Goal: Task Accomplishment & Management: Complete application form

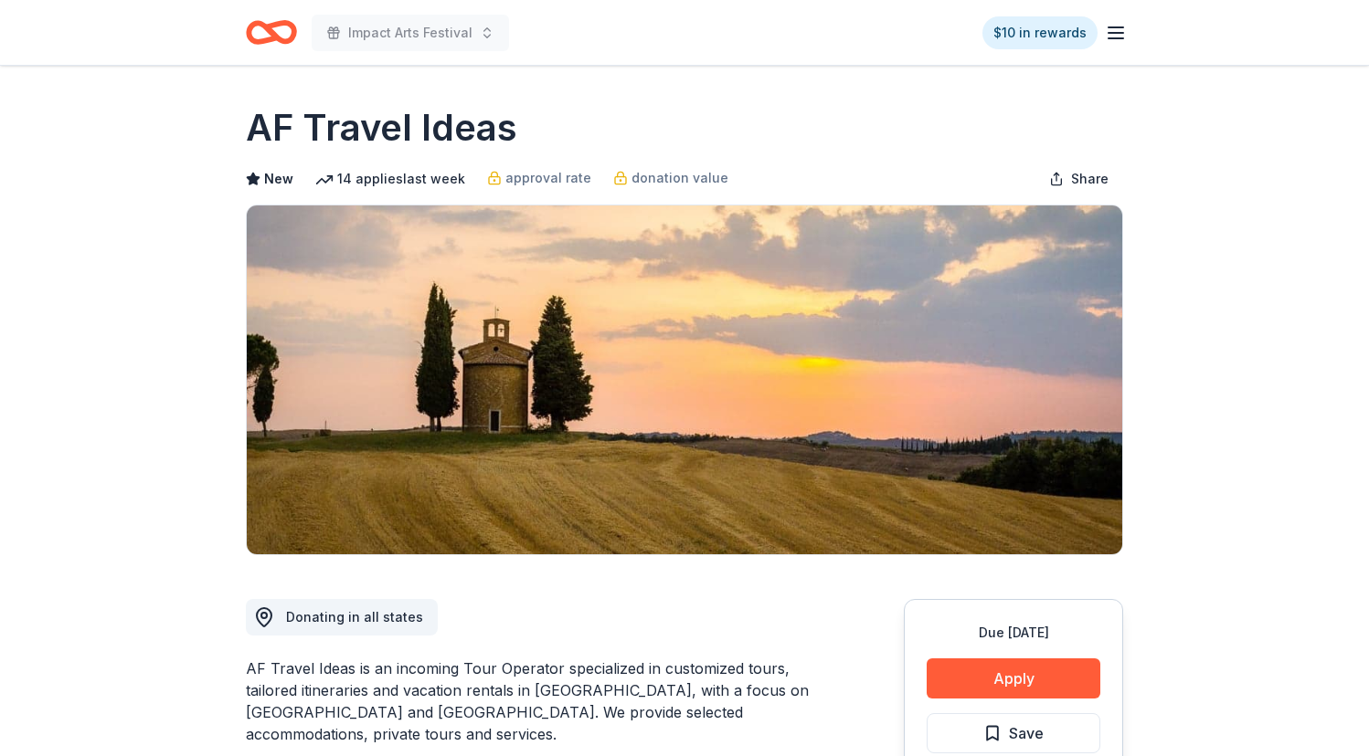
click at [269, 36] on icon "Home" at bounding box center [271, 32] width 51 height 43
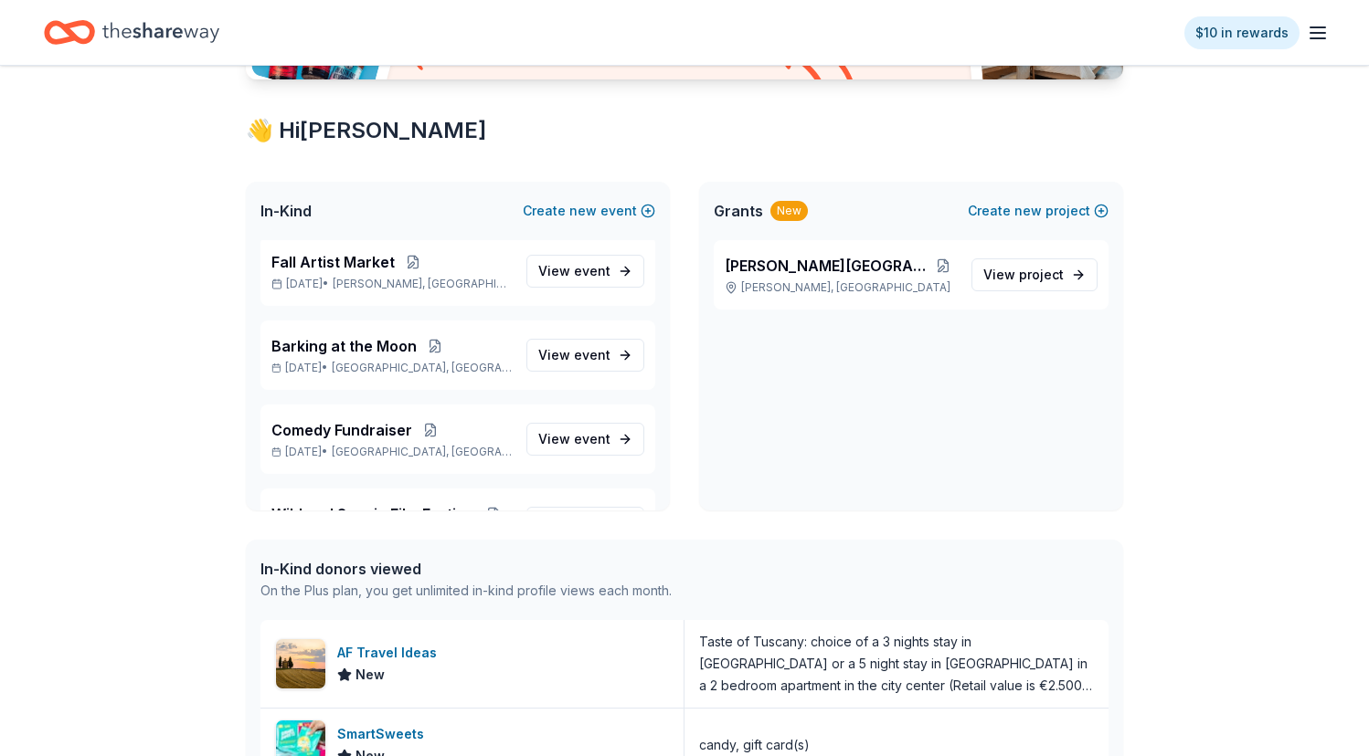
scroll to position [380, 0]
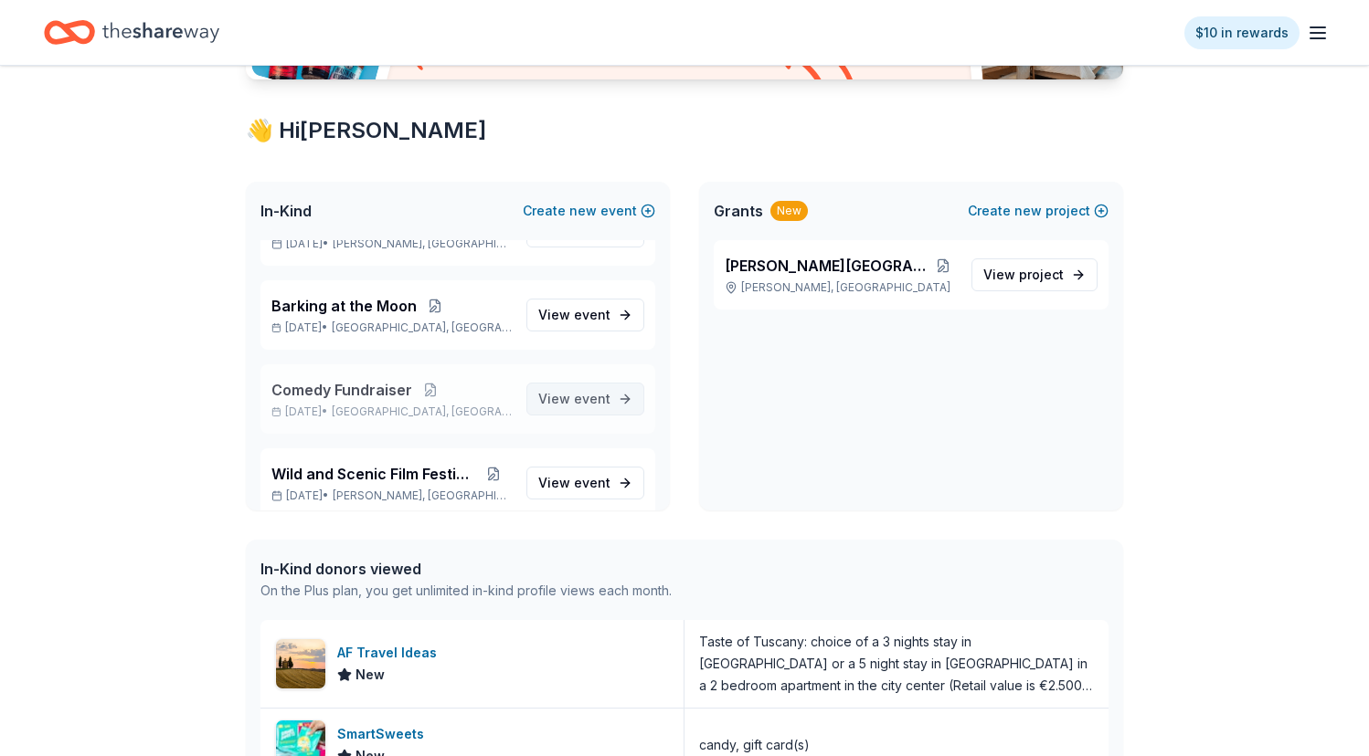
click at [583, 401] on span "event" at bounding box center [592, 399] width 37 height 16
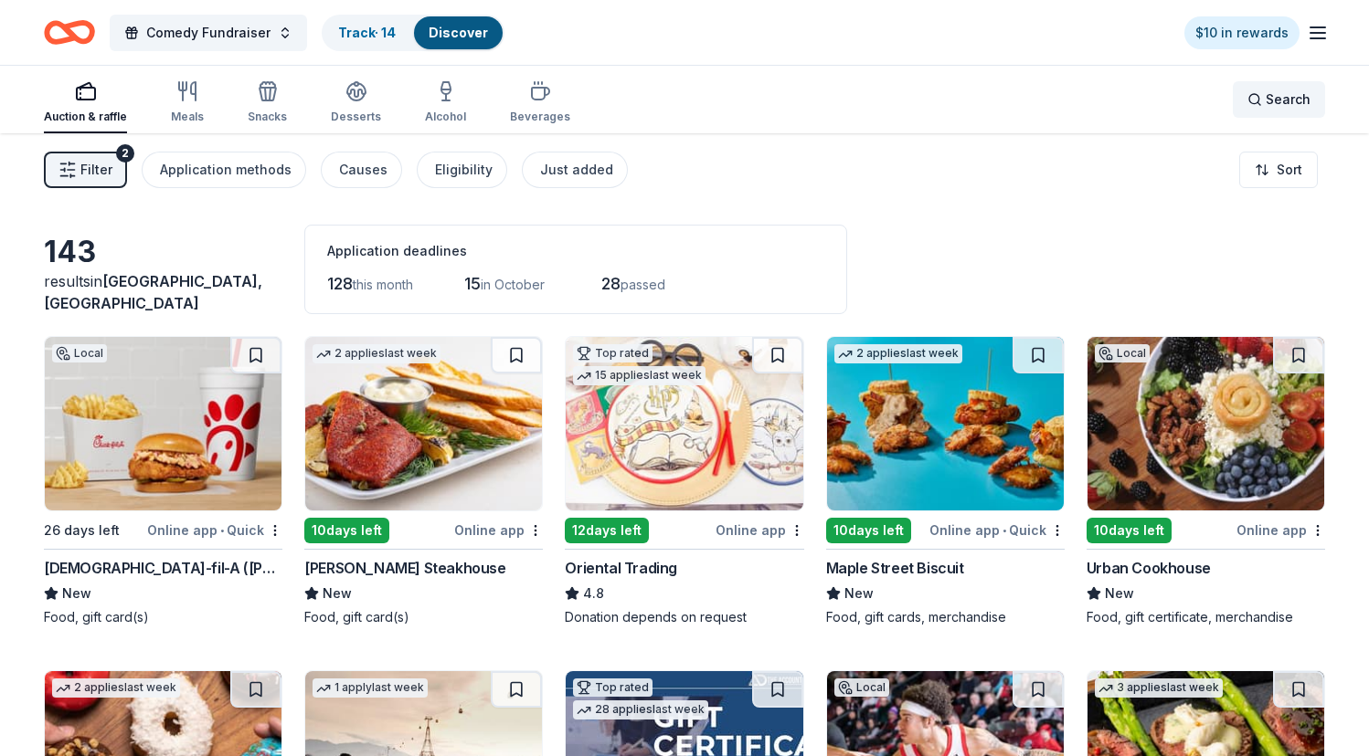
click at [1284, 94] on span "Search" at bounding box center [1287, 100] width 45 height 22
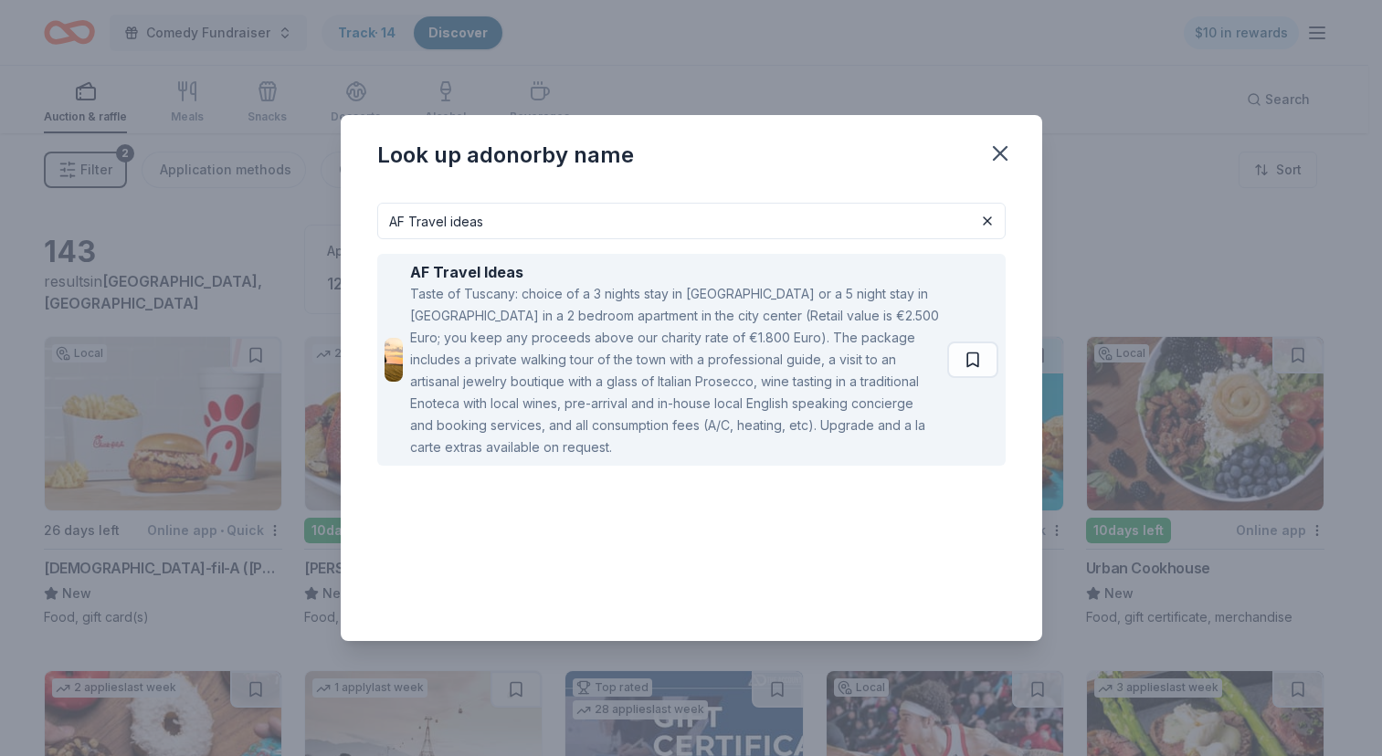
type input "AF Travel ideas"
click at [731, 339] on div "Taste of Tuscany: choice of a 3 nights stay in [GEOGRAPHIC_DATA] or a 5 night s…" at bounding box center [675, 370] width 530 height 175
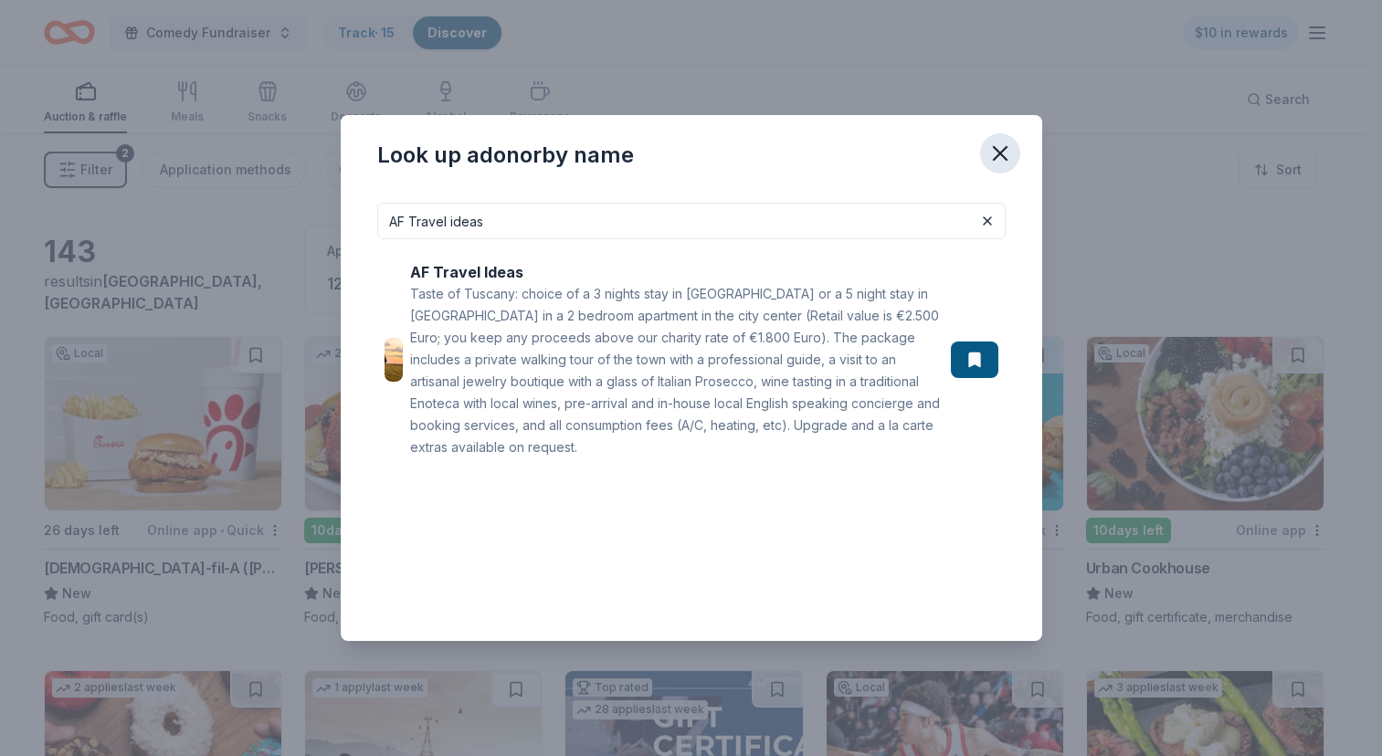
click at [1005, 157] on icon "button" at bounding box center [1001, 154] width 26 height 26
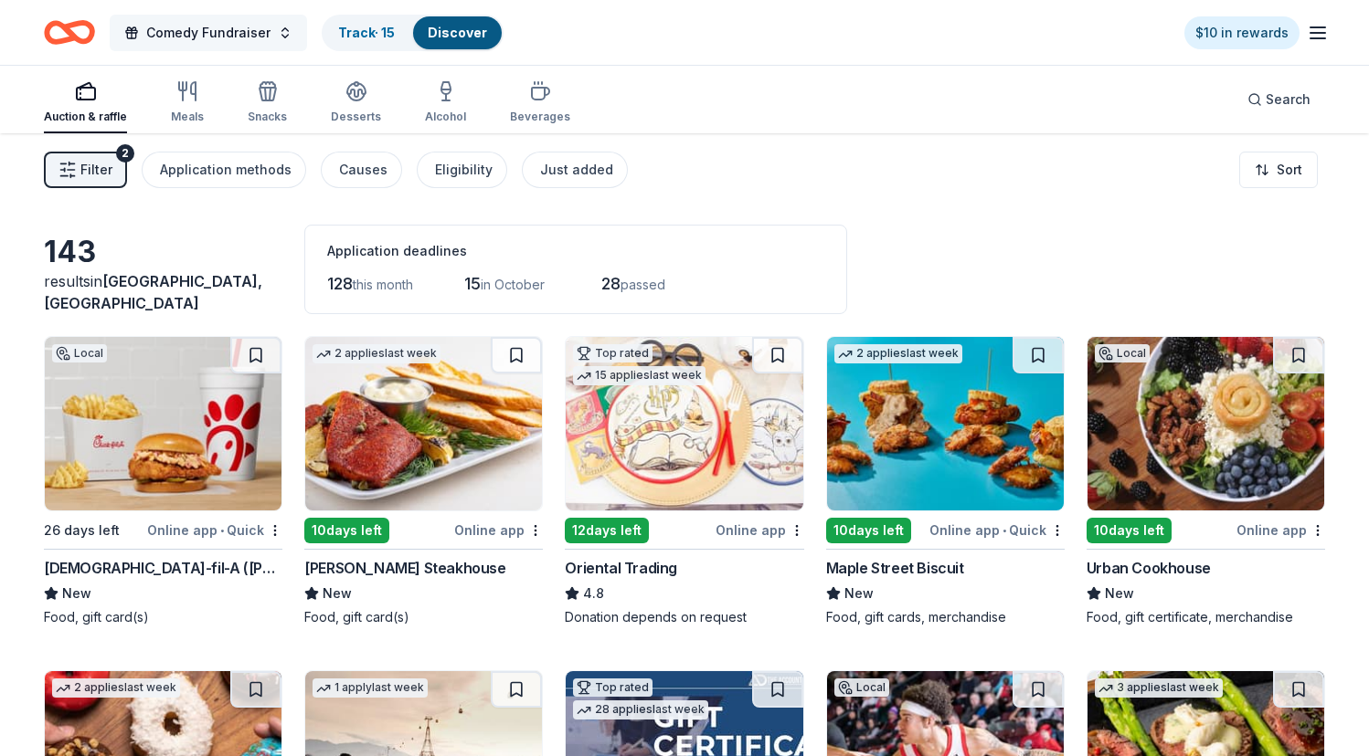
click at [284, 24] on button "Comedy Fundraiser" at bounding box center [208, 33] width 197 height 37
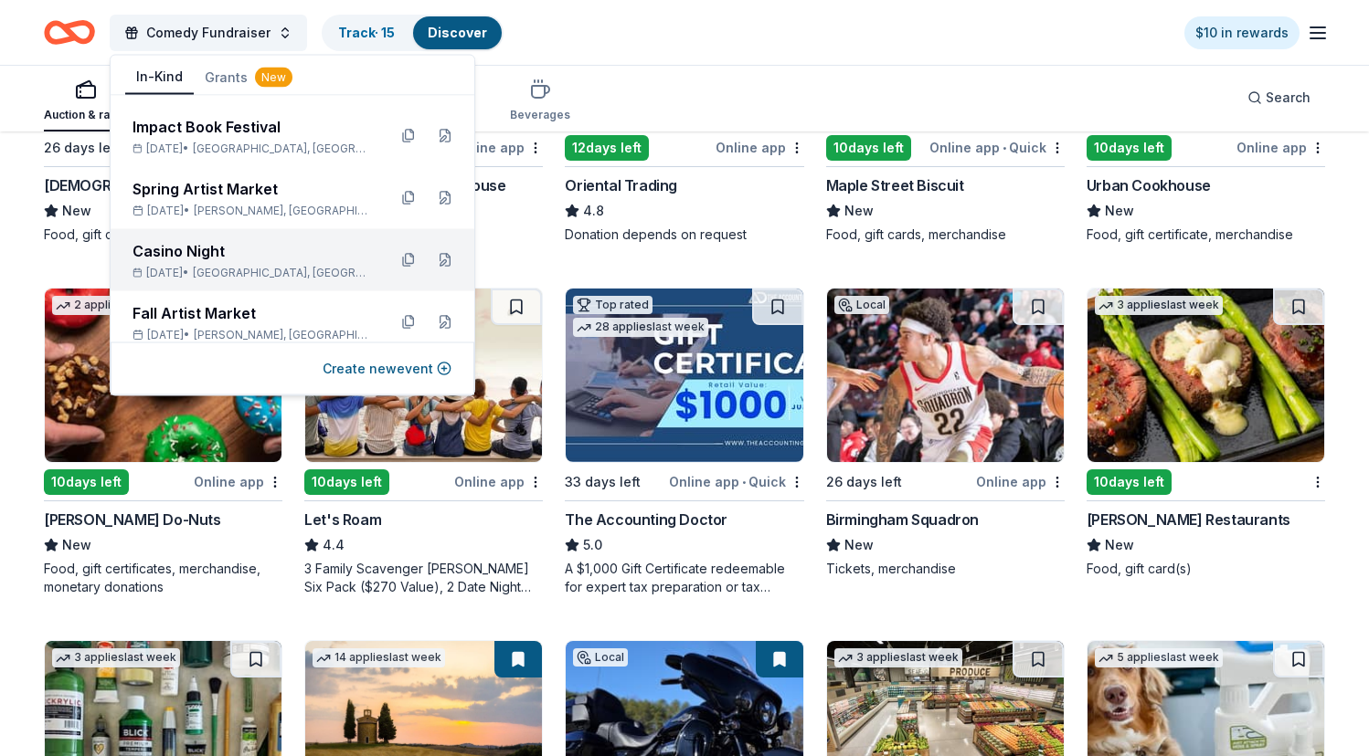
scroll to position [385, 0]
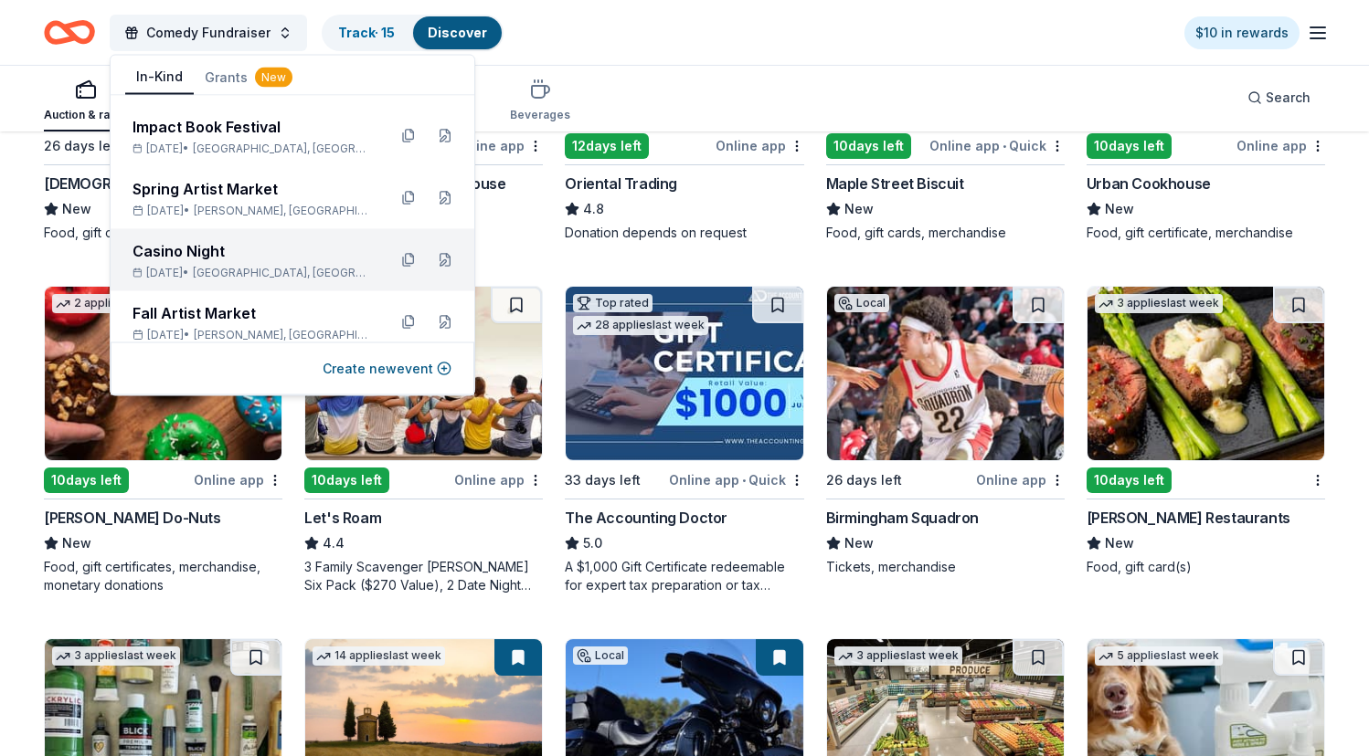
click at [248, 260] on div "Casino Night" at bounding box center [251, 251] width 239 height 22
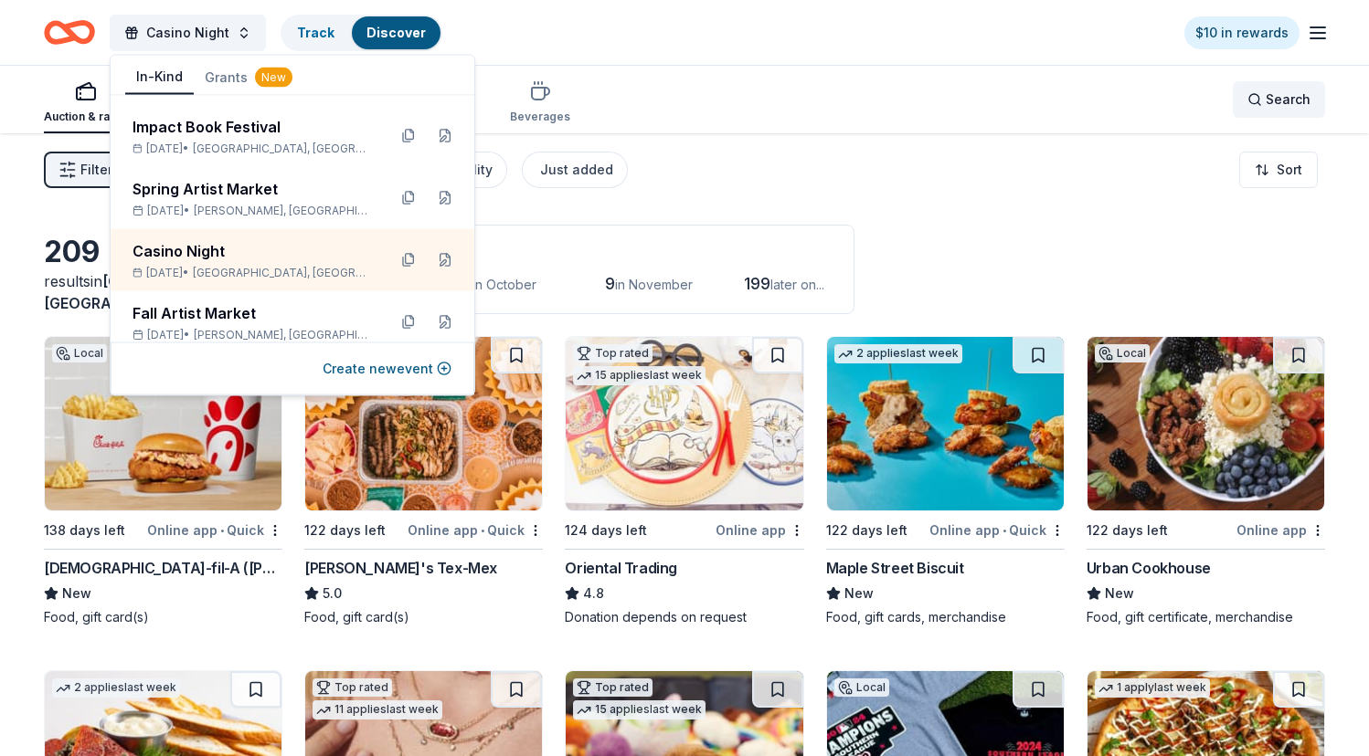
click at [1296, 91] on span "Search" at bounding box center [1287, 100] width 45 height 22
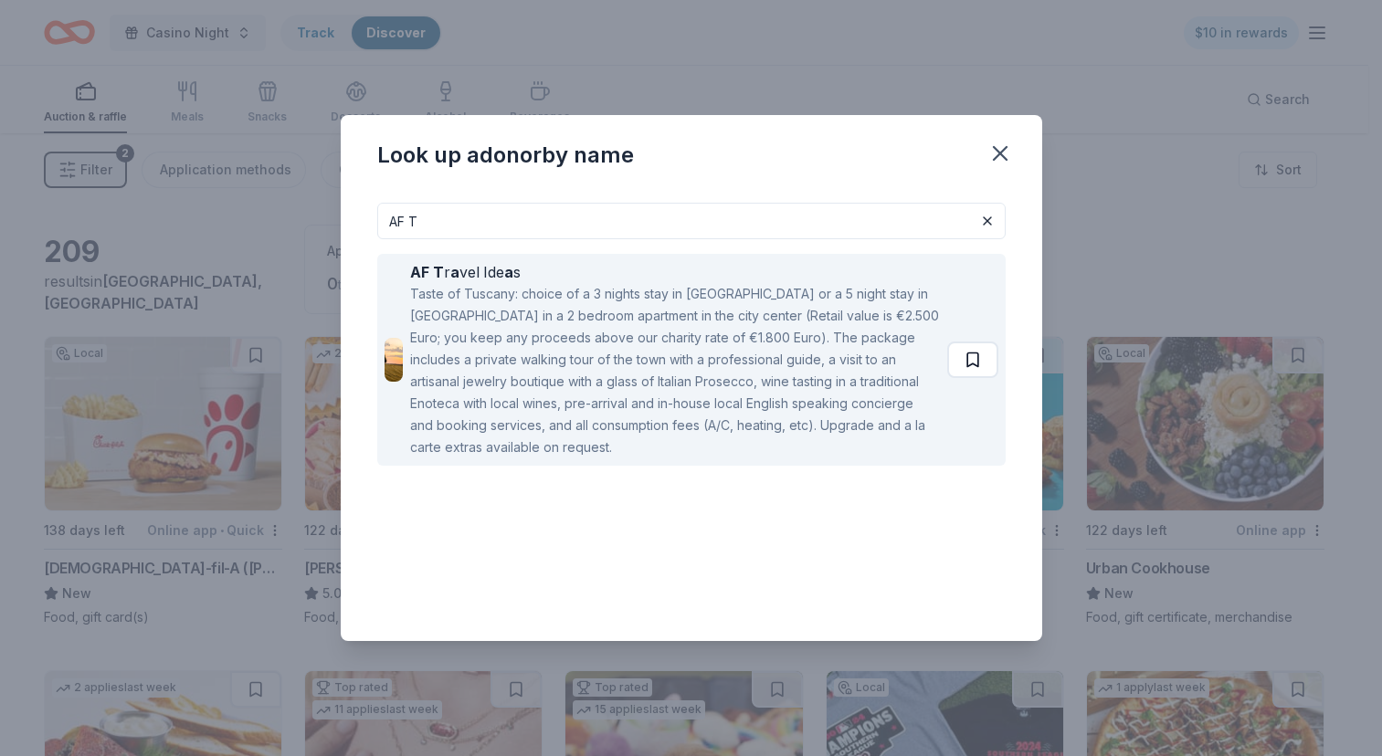
type input "AF T"
click at [973, 354] on button at bounding box center [972, 360] width 51 height 37
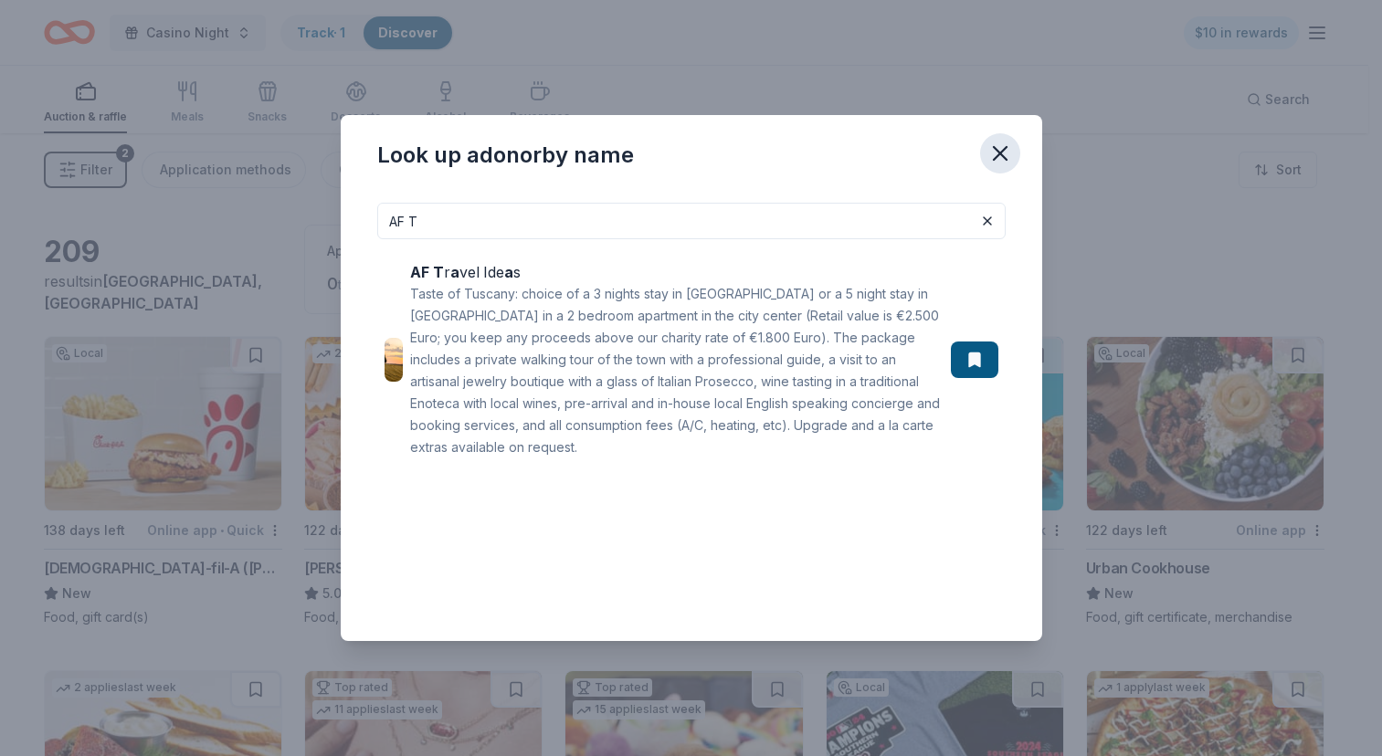
click at [992, 153] on icon "button" at bounding box center [1001, 154] width 26 height 26
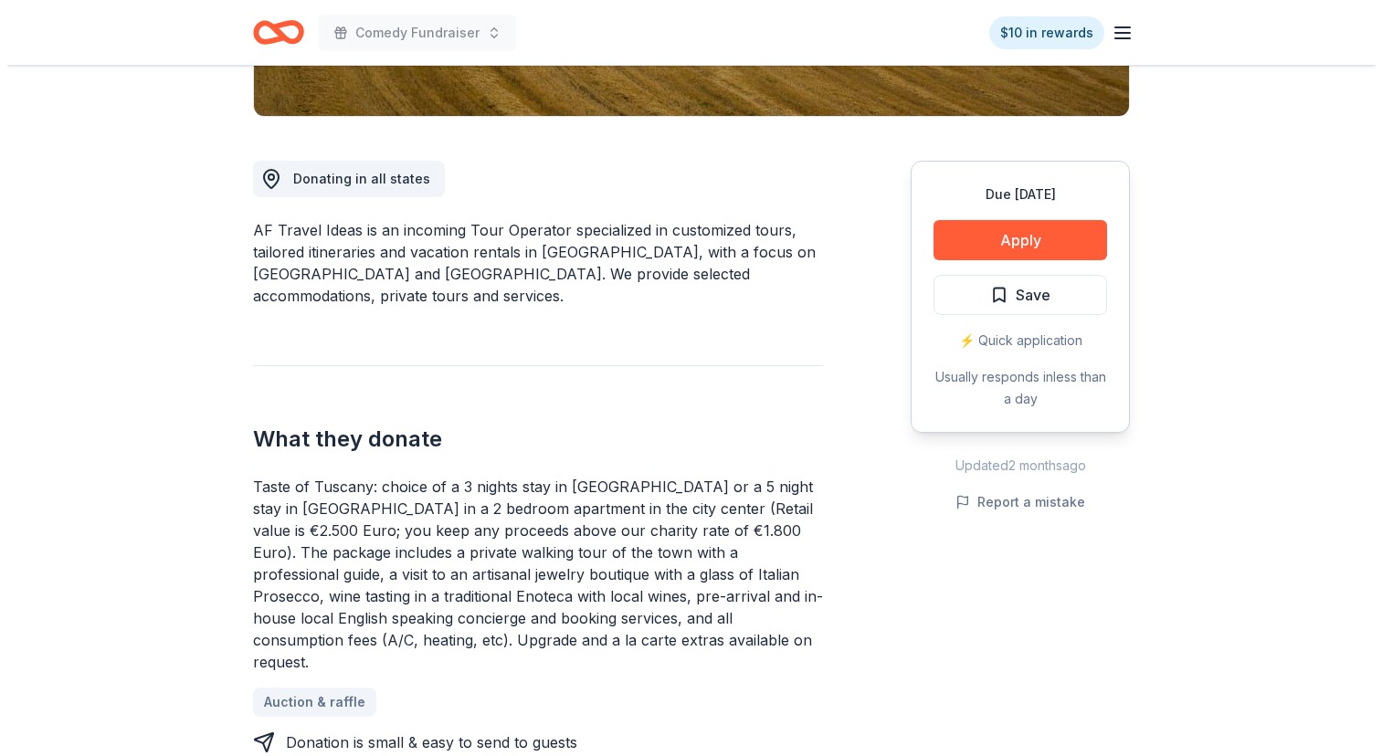
scroll to position [441, 0]
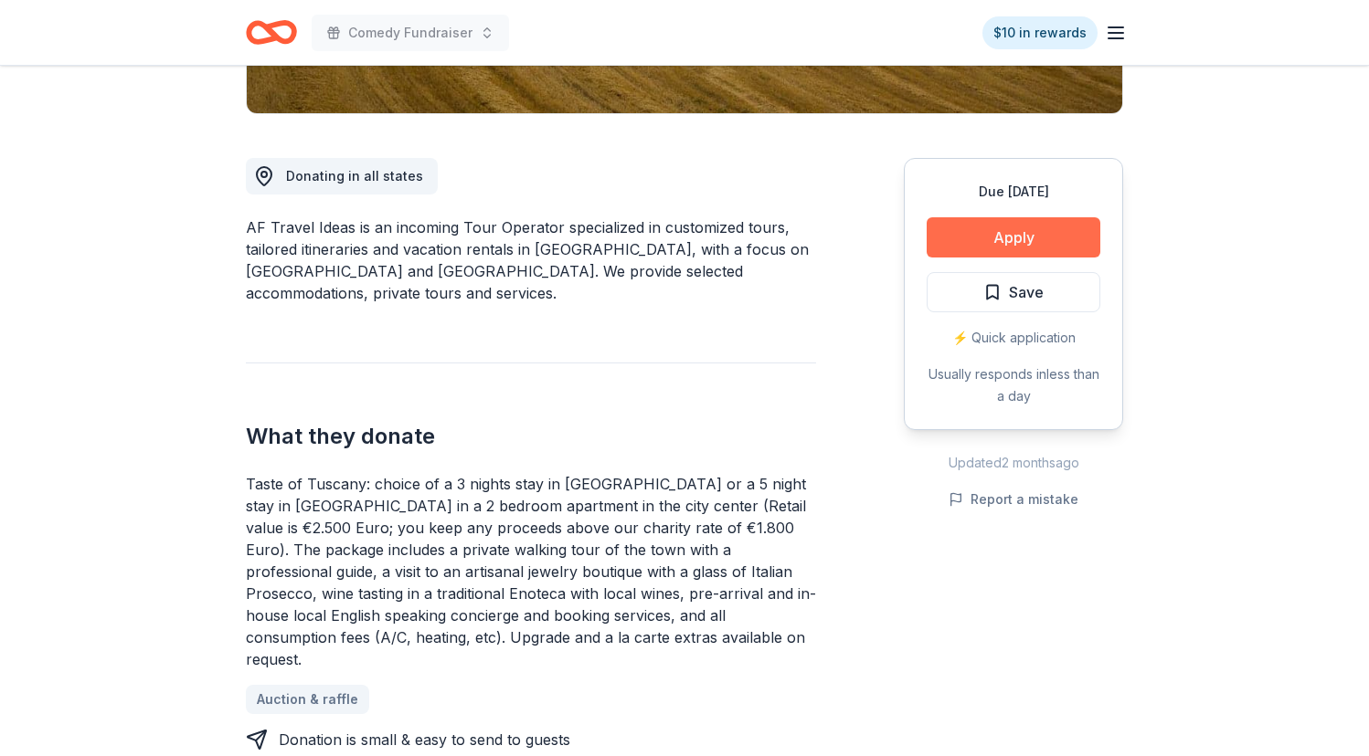
click at [989, 231] on button "Apply" at bounding box center [1013, 237] width 174 height 40
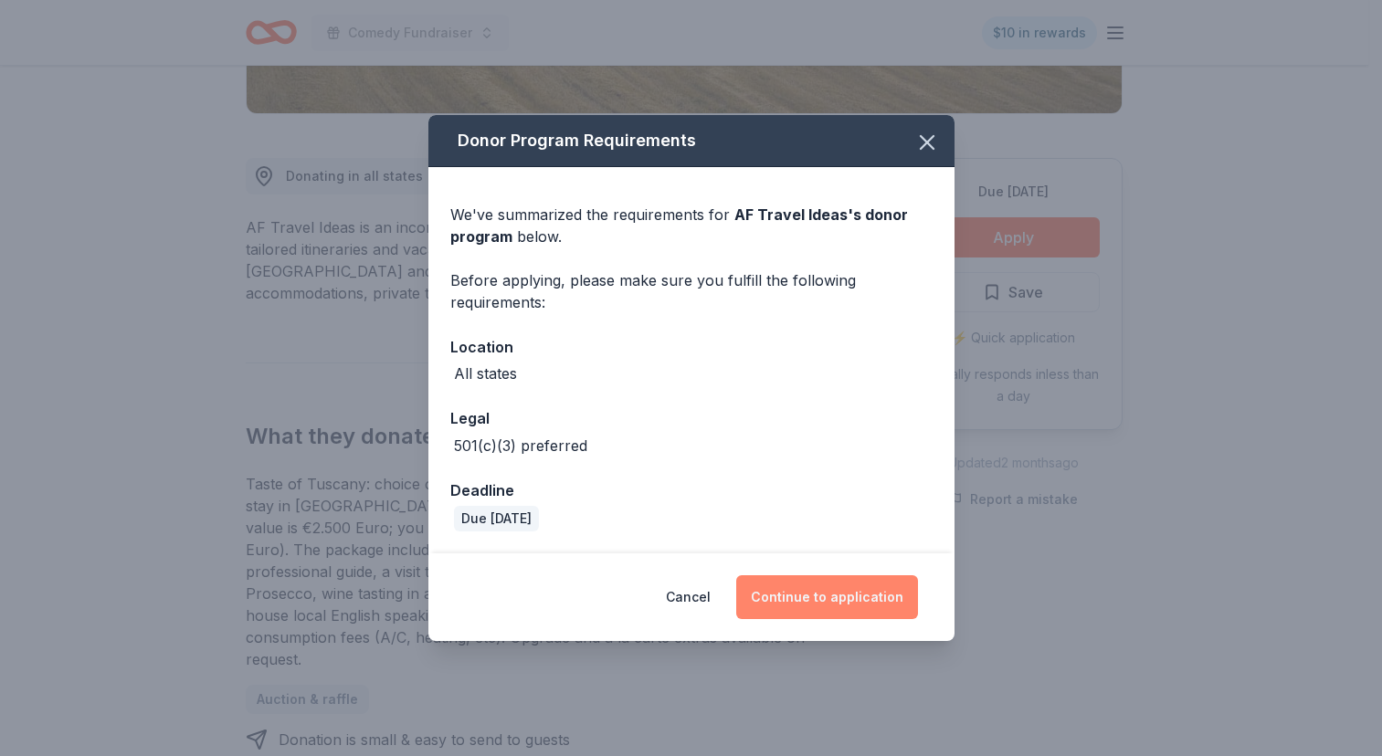
click at [834, 600] on button "Continue to application" at bounding box center [827, 598] width 182 height 44
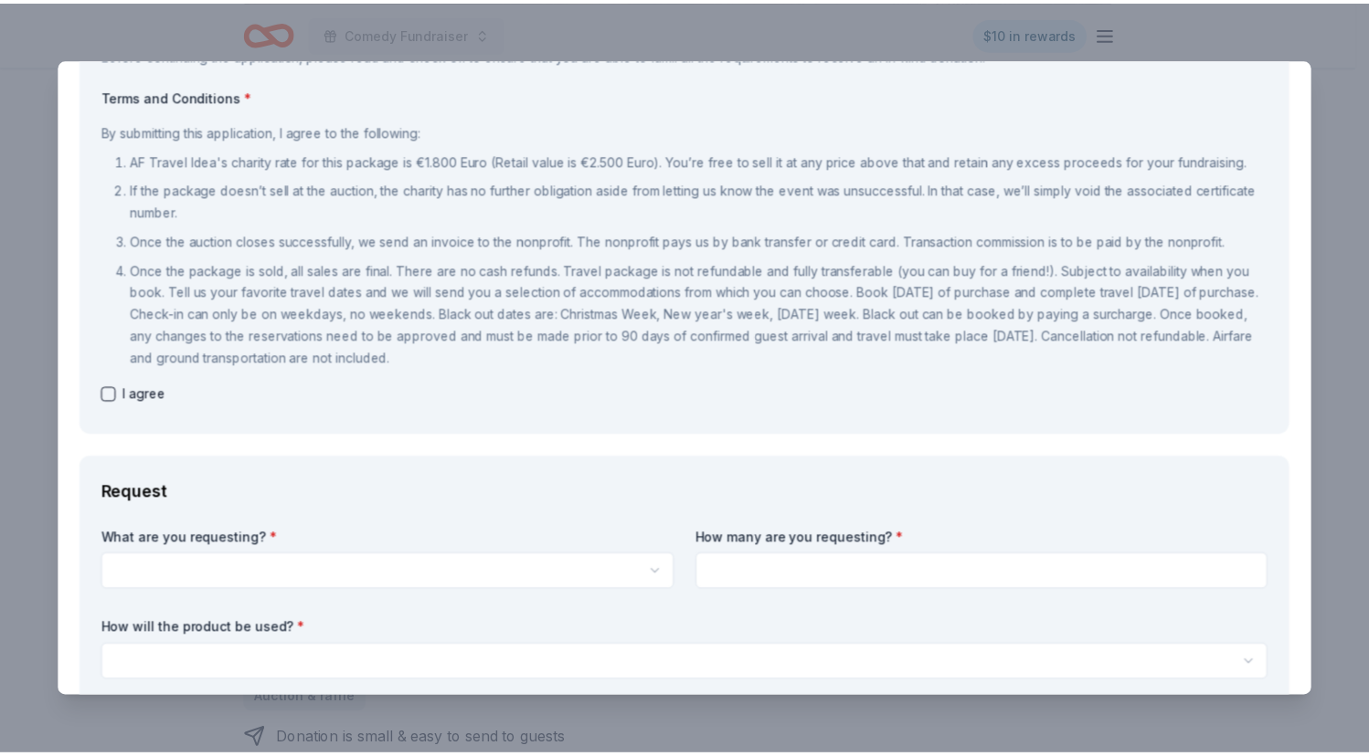
scroll to position [0, 0]
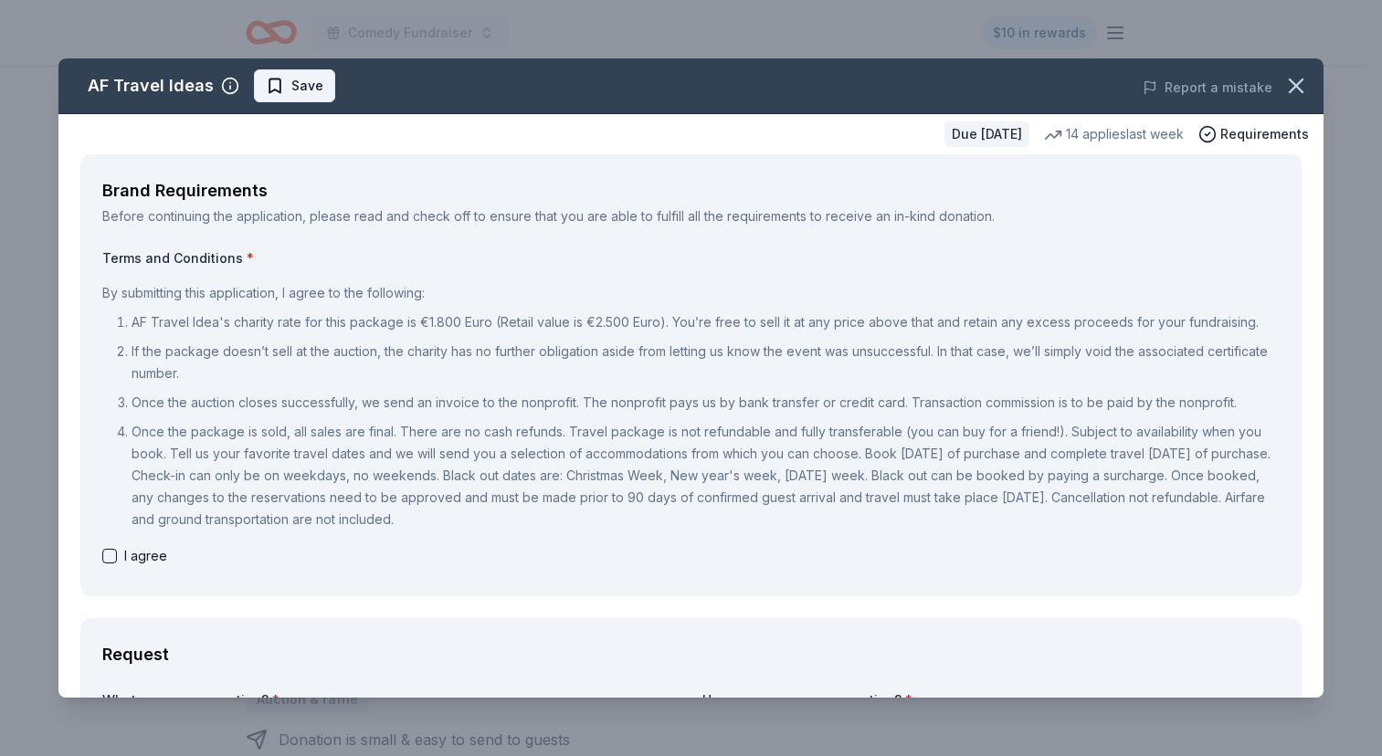
click at [301, 84] on span "Save" at bounding box center [307, 86] width 32 height 22
click at [1293, 87] on icon "button" at bounding box center [1297, 86] width 26 height 26
